Goal: Task Accomplishment & Management: Manage account settings

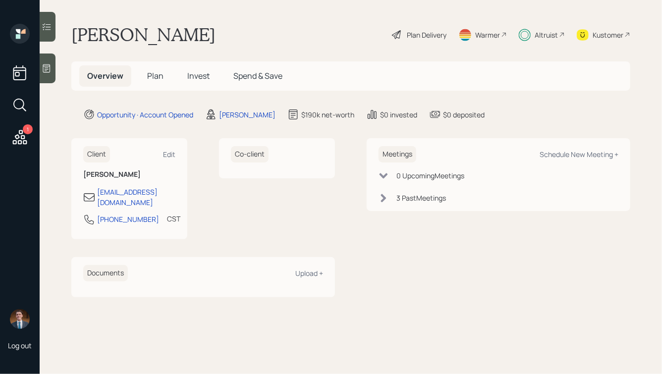
click at [195, 75] on span "Invest" at bounding box center [198, 75] width 22 height 11
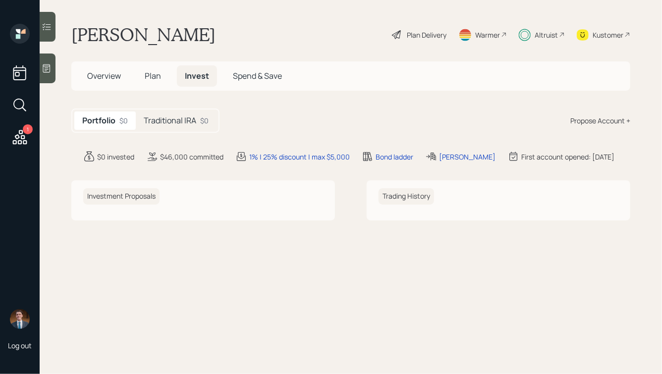
click at [174, 123] on h5 "Traditional IRA" at bounding box center [170, 120] width 53 height 9
